Goal: Transaction & Acquisition: Obtain resource

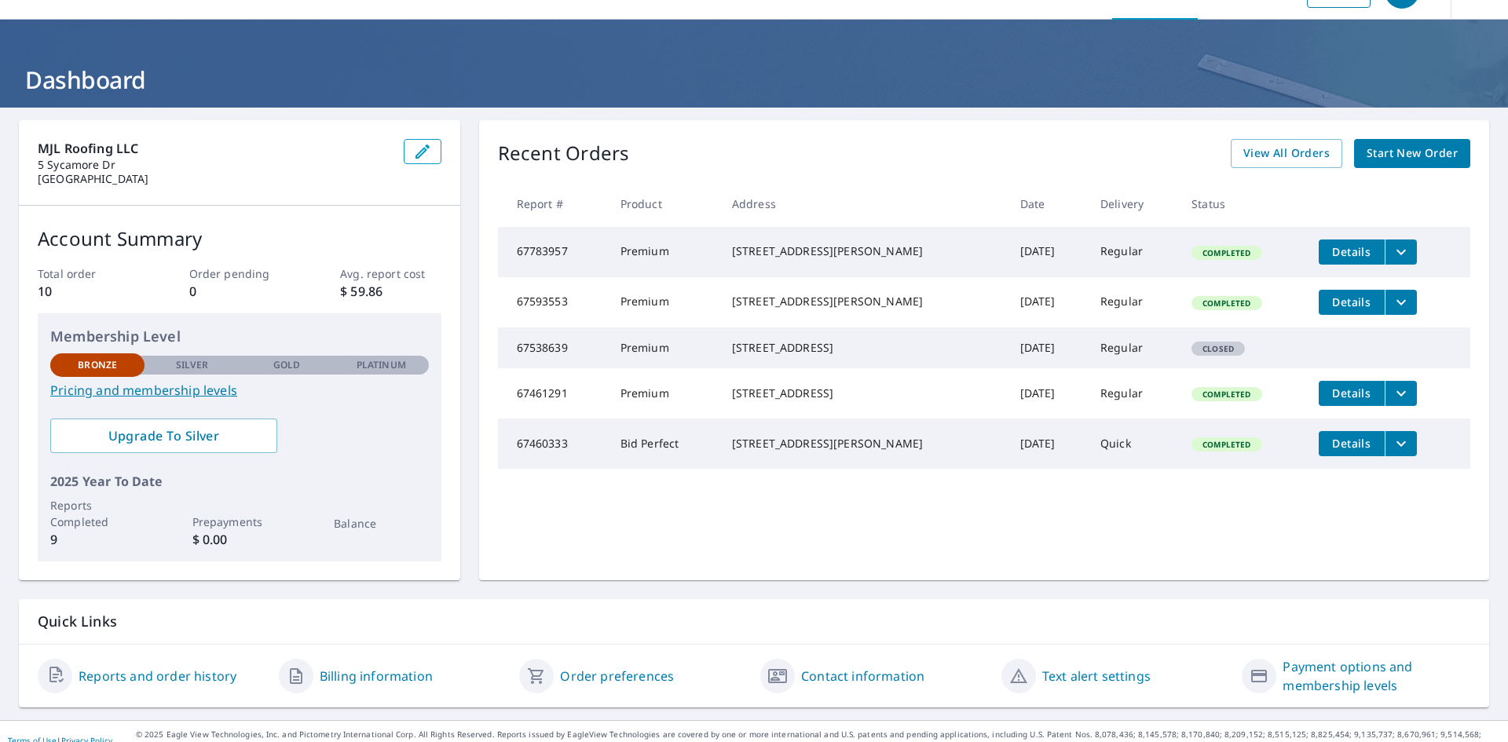
scroll to position [56, 0]
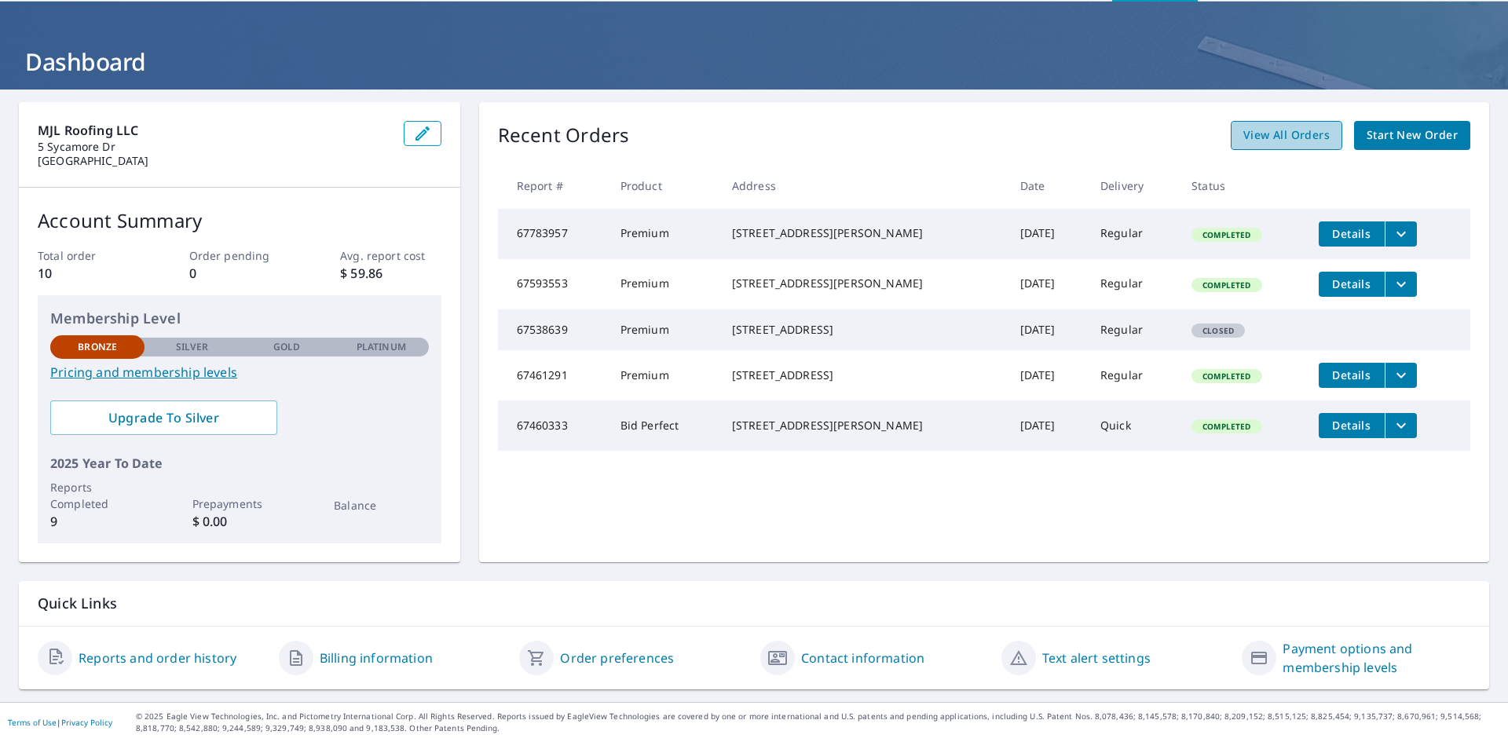
click at [1285, 142] on span "View All Orders" at bounding box center [1286, 136] width 86 height 20
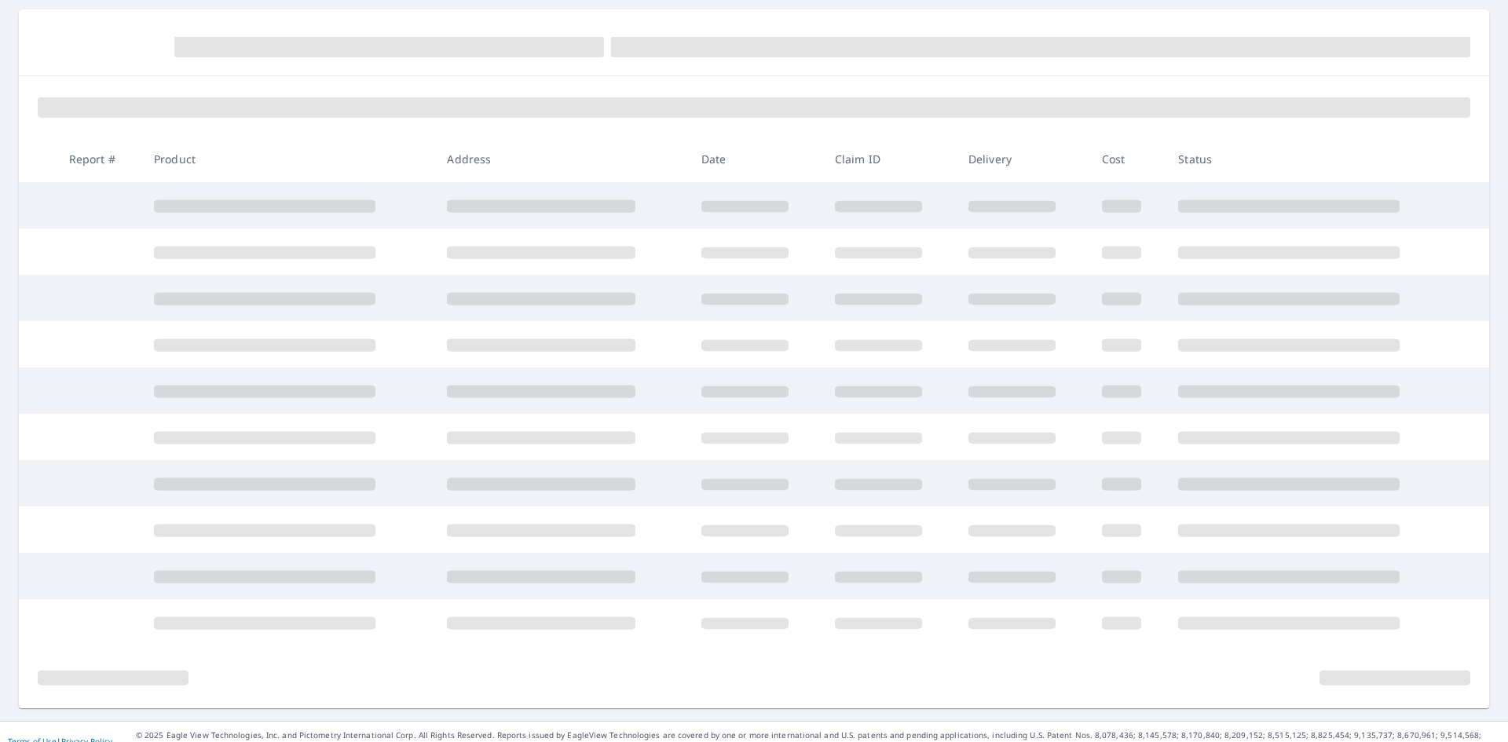
scroll to position [167, 0]
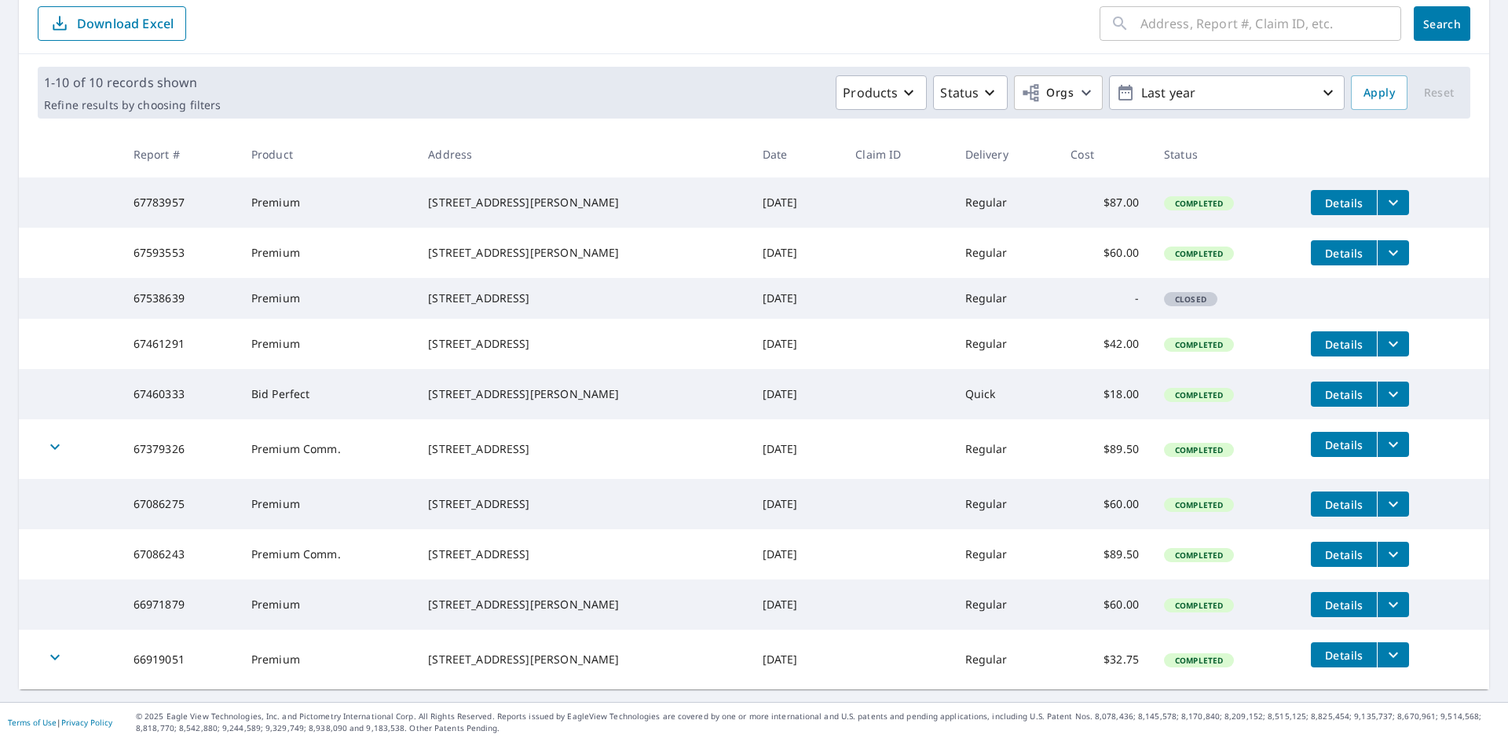
scroll to position [230, 0]
click at [1357, 659] on button "Details" at bounding box center [1343, 654] width 66 height 25
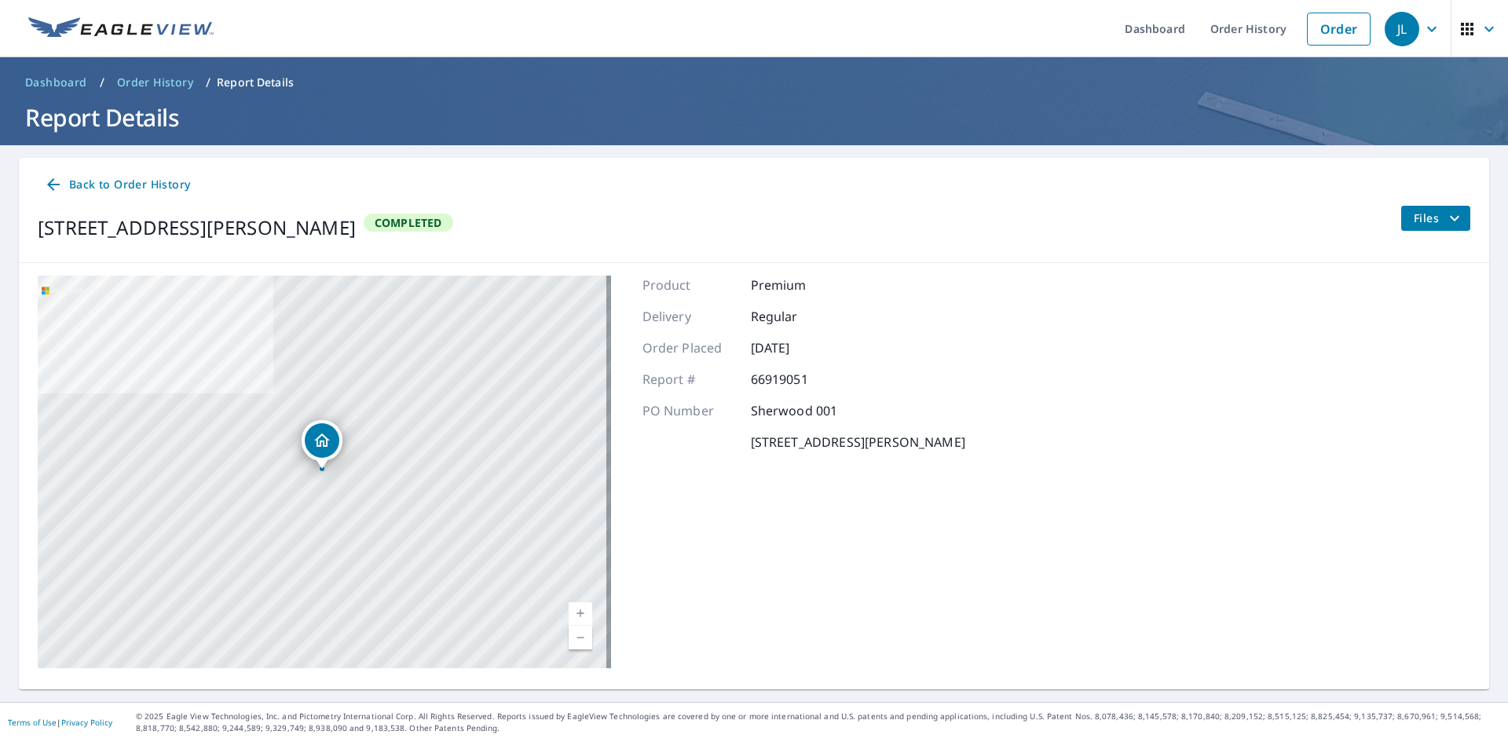
click at [1445, 221] on icon "filesDropdownBtn-66919051" at bounding box center [1454, 218] width 19 height 19
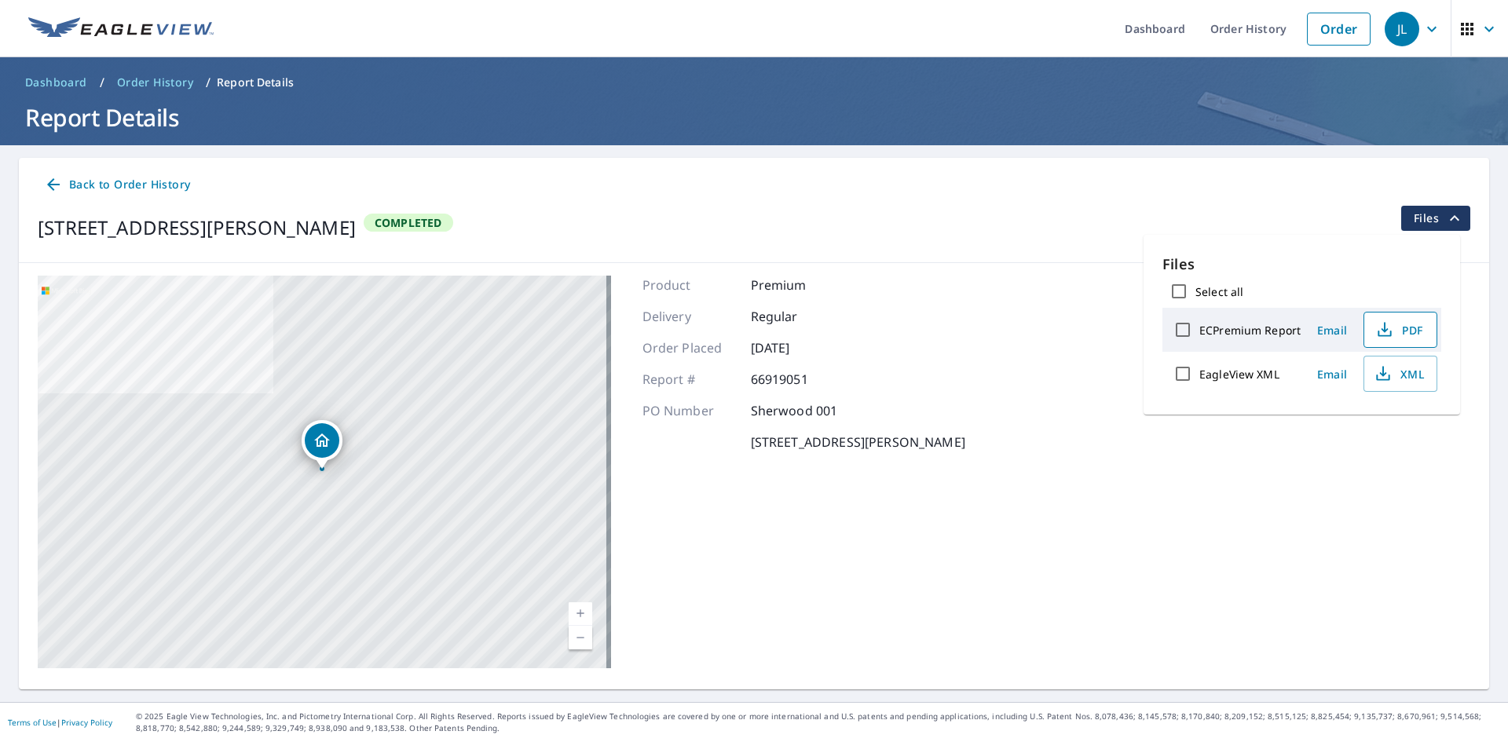
click at [1407, 324] on span "PDF" at bounding box center [1398, 329] width 50 height 19
